Goal: Transaction & Acquisition: Purchase product/service

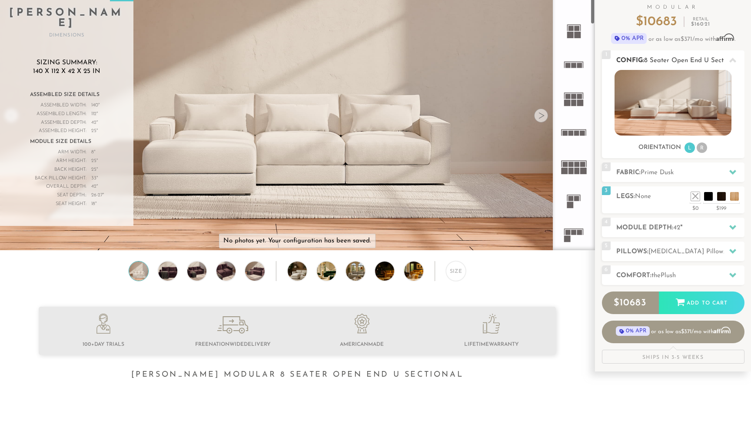
scroll to position [10009, 751]
click at [674, 170] on span "Prime Dusk" at bounding box center [657, 173] width 33 height 7
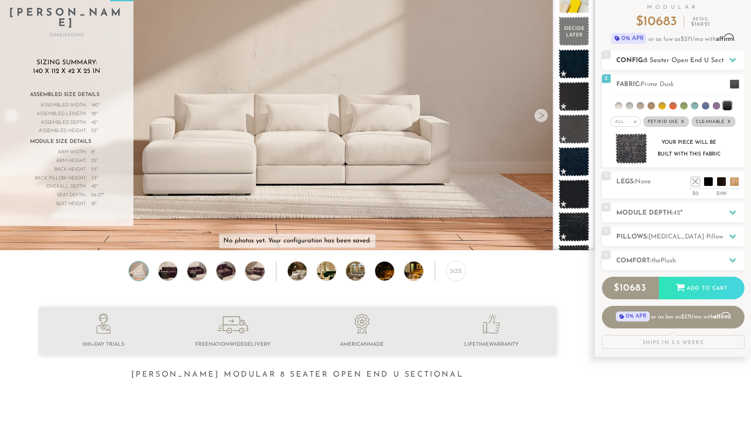
click at [681, 59] on span "8 Seater Open End U Sectional" at bounding box center [691, 60] width 94 height 7
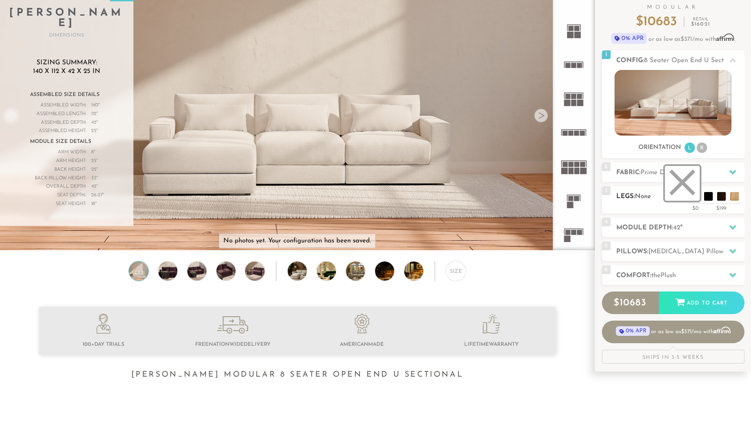
click at [698, 197] on li at bounding box center [682, 183] width 35 height 35
click at [698, 231] on h2 "Module Depth: 42 "" at bounding box center [681, 228] width 128 height 10
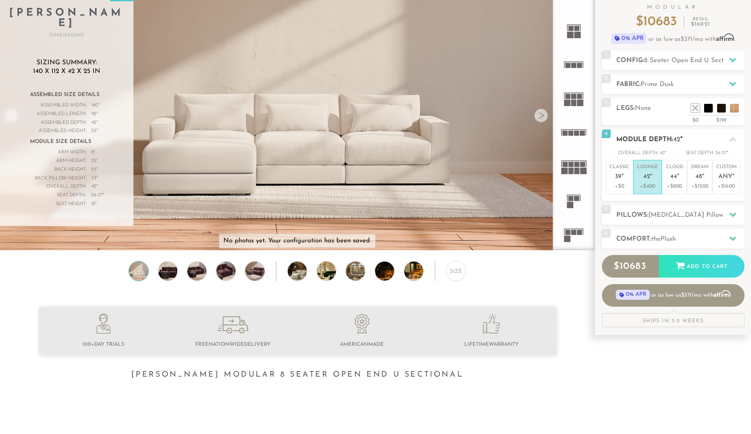
click at [651, 181] on p "Lounge 42 "" at bounding box center [648, 173] width 21 height 19
click at [664, 212] on span "Lumbar Pillows" at bounding box center [687, 215] width 77 height 7
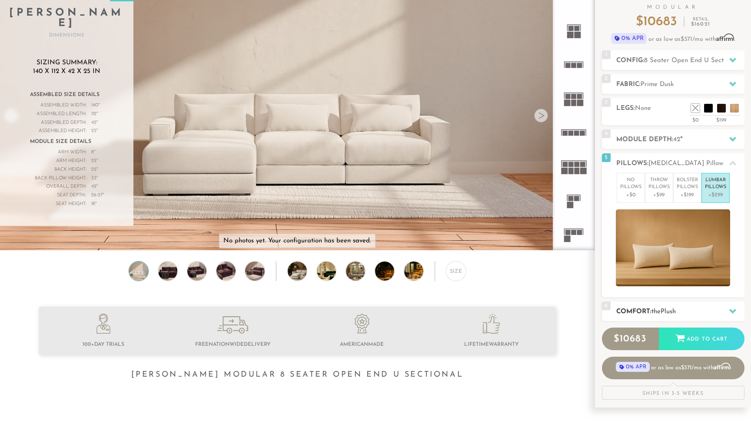
click at [673, 309] on span "Plush" at bounding box center [668, 312] width 15 height 7
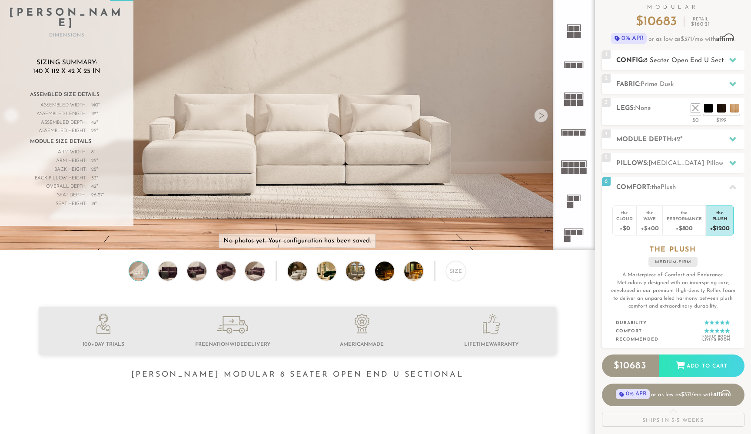
click at [694, 59] on span "8 Seater Open End U Sectional" at bounding box center [691, 60] width 94 height 7
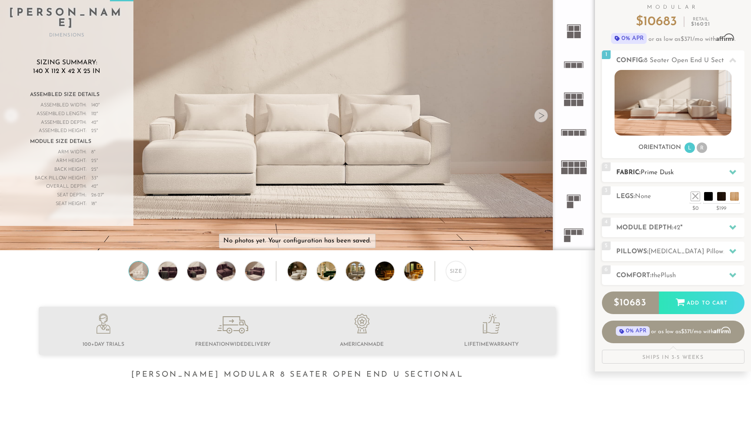
click at [666, 171] on span "Prime Dusk" at bounding box center [657, 173] width 33 height 7
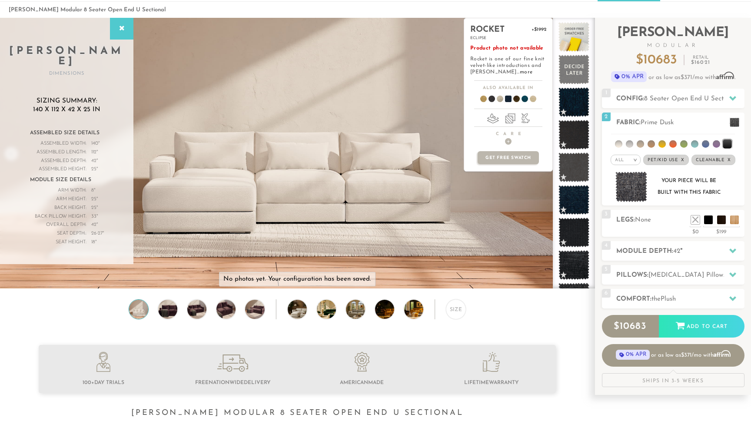
scroll to position [34, 0]
click at [506, 139] on h4 "Care +" at bounding box center [508, 138] width 88 height 13
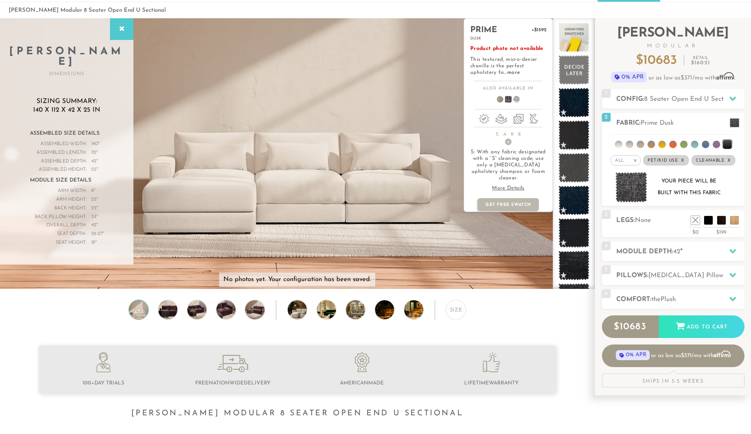
click at [505, 185] on p "More Details" at bounding box center [509, 188] width 76 height 7
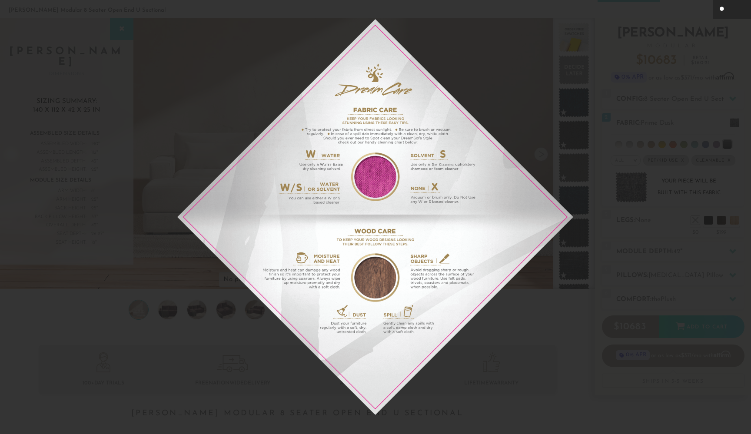
click at [725, 10] on icon at bounding box center [723, 9] width 10 height 10
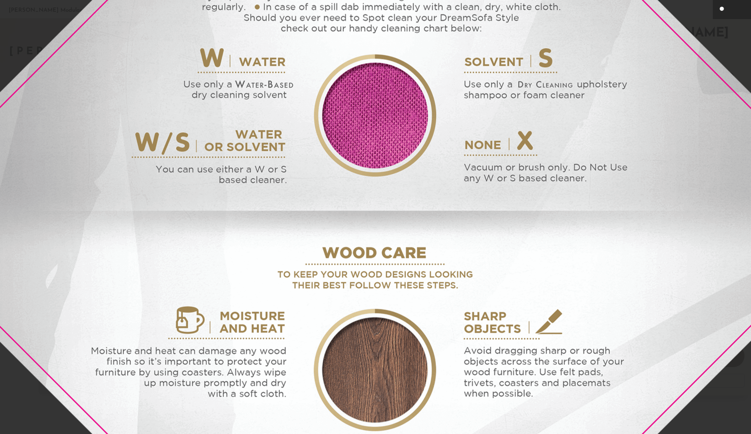
click at [726, 10] on icon at bounding box center [723, 9] width 10 height 10
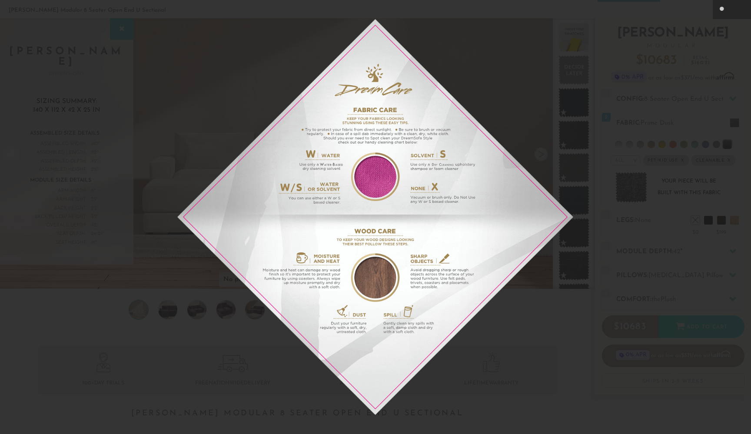
click at [670, 118] on div at bounding box center [375, 217] width 751 height 434
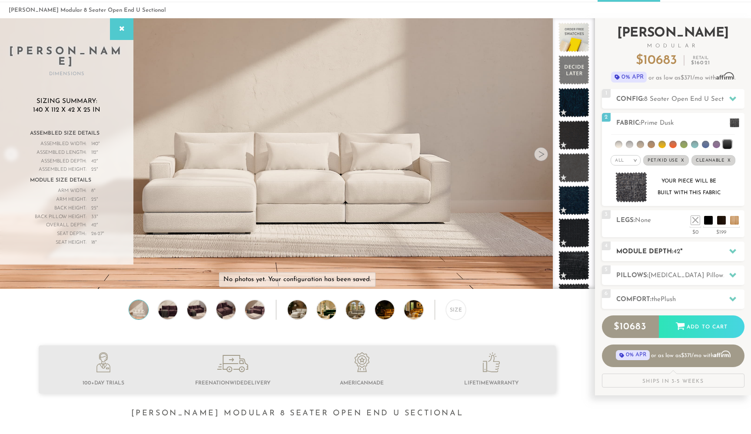
click at [663, 254] on h2 "Module Depth: 42 "" at bounding box center [681, 252] width 128 height 10
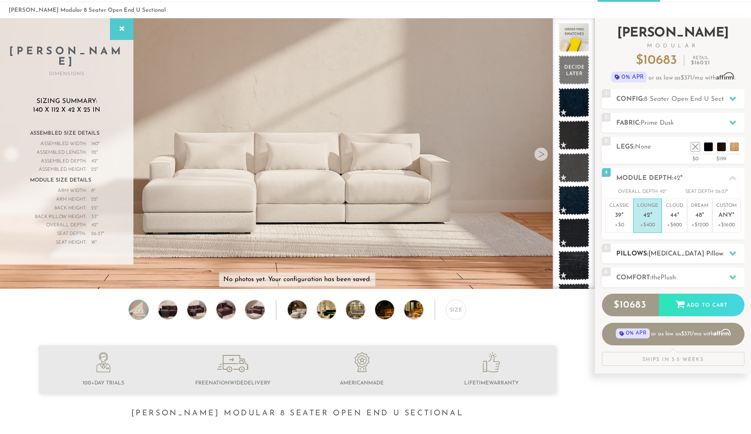
click at [659, 251] on span "Lumbar Pillows" at bounding box center [687, 254] width 77 height 7
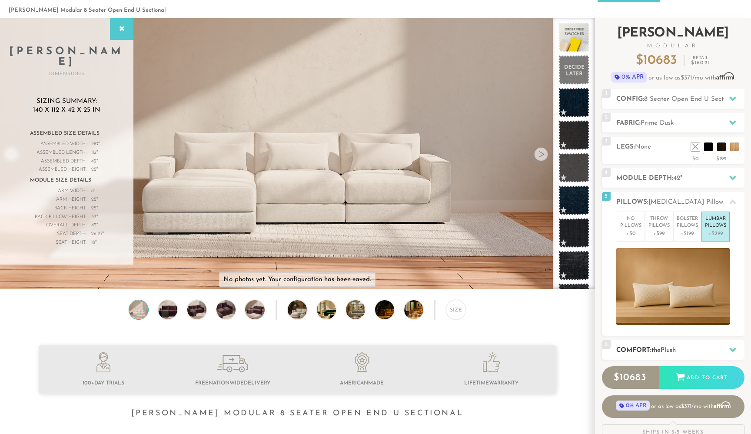
click at [662, 343] on div "6 Comfort: the Plush medium firm" at bounding box center [673, 350] width 143 height 20
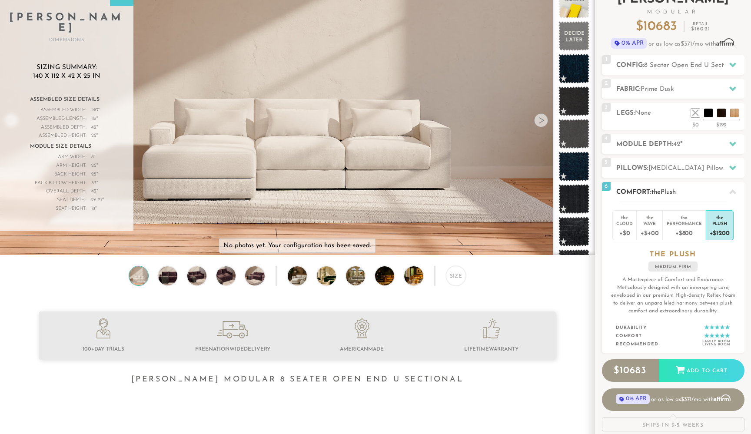
scroll to position [84, 0]
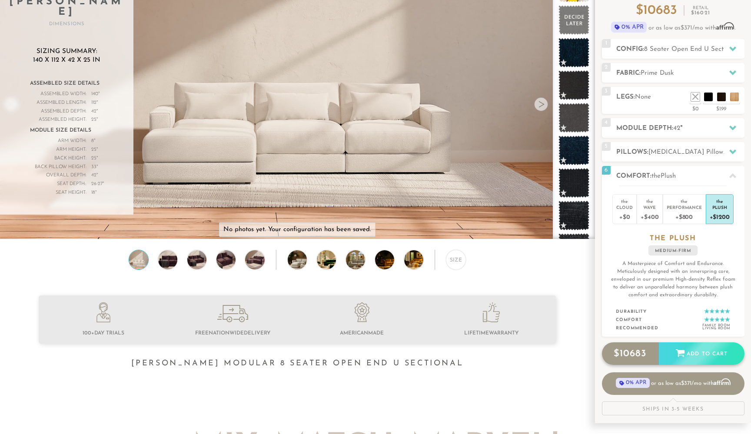
click at [694, 352] on div "Add to Cart" at bounding box center [702, 354] width 86 height 23
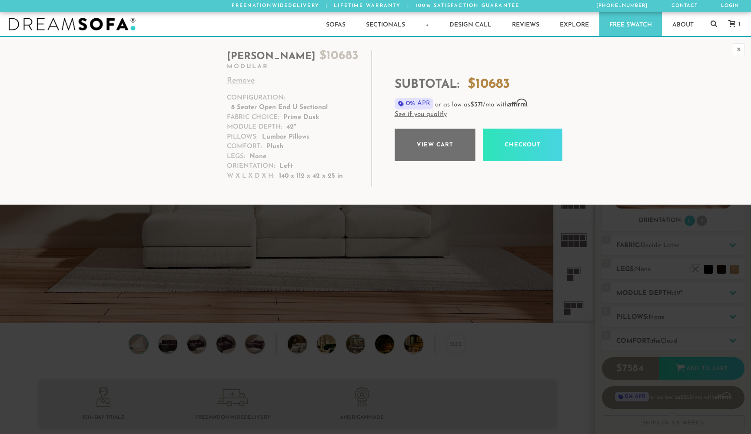
scroll to position [9928, 751]
click at [537, 142] on link "Checkout" at bounding box center [523, 145] width 80 height 33
